Goal: Find specific page/section: Find specific page/section

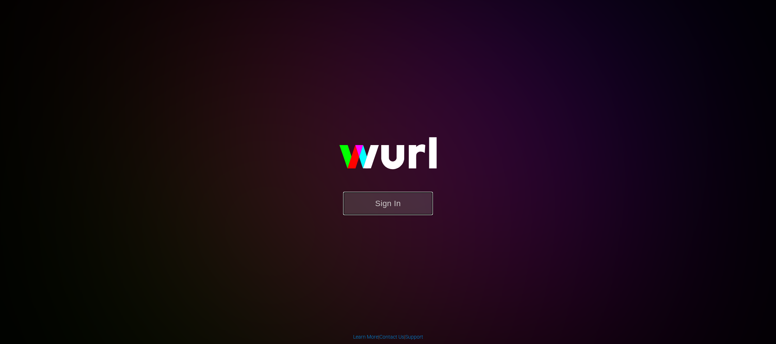
click at [357, 202] on button "Sign In" at bounding box center [388, 203] width 90 height 23
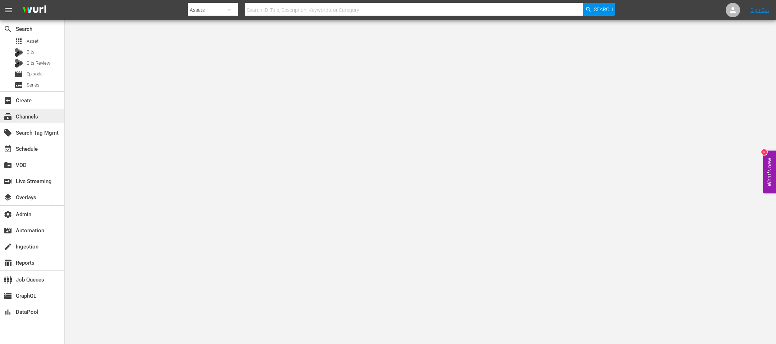
click at [27, 112] on div "subscriptions Channels" at bounding box center [20, 115] width 40 height 6
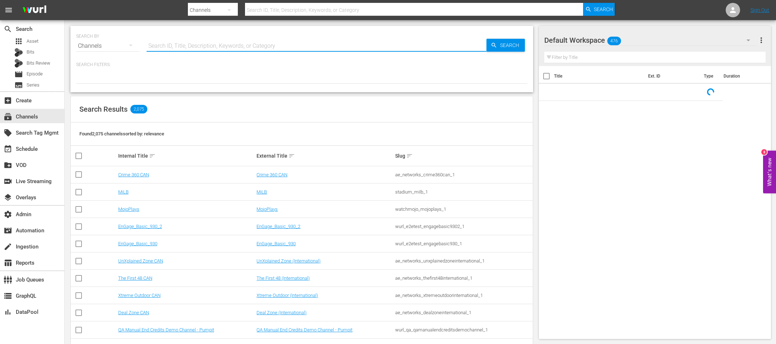
click at [240, 48] on input "text" at bounding box center [317, 45] width 340 height 17
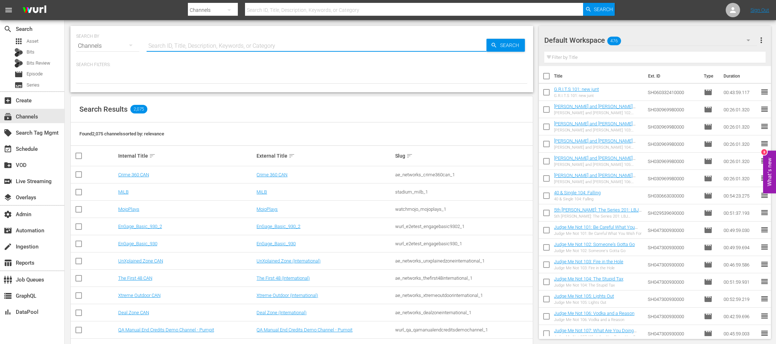
type input "r"
type input "tribunal justice"
